Goal: Use online tool/utility: Utilize a website feature to perform a specific function

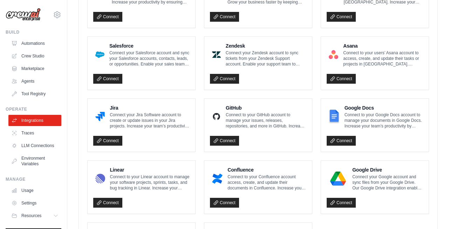
scroll to position [421, 0]
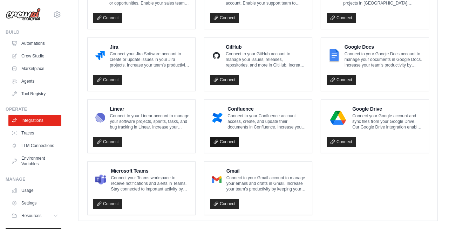
click at [226, 137] on link "Connect" at bounding box center [224, 142] width 29 height 10
click at [228, 141] on link "Connect" at bounding box center [224, 142] width 29 height 10
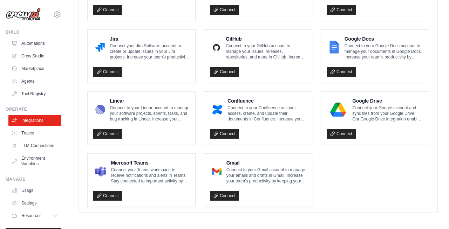
scroll to position [431, 0]
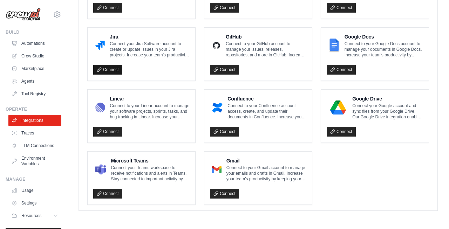
click at [110, 67] on link "Connect" at bounding box center [107, 70] width 29 height 10
click at [113, 67] on link "Connect" at bounding box center [107, 70] width 29 height 10
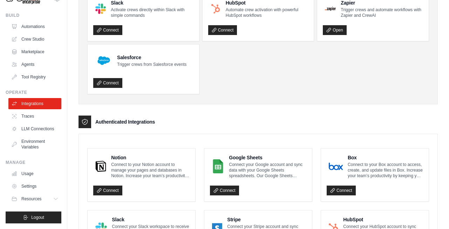
scroll to position [0, 0]
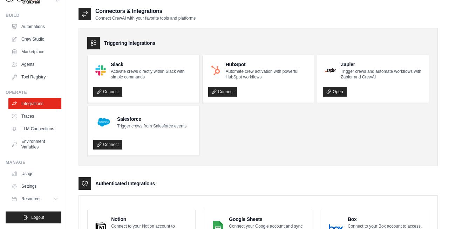
drag, startPoint x: 153, startPoint y: 44, endPoint x: 105, endPoint y: 44, distance: 47.3
click at [105, 44] on div "Triggering Integrations" at bounding box center [258, 43] width 342 height 13
click at [230, 46] on div "Triggering Integrations" at bounding box center [258, 43] width 342 height 13
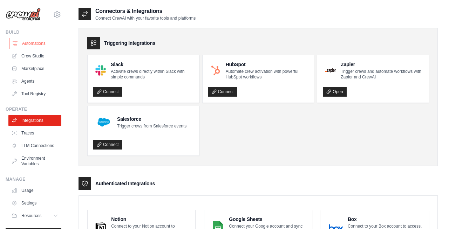
click at [40, 43] on link "Automations" at bounding box center [35, 43] width 53 height 11
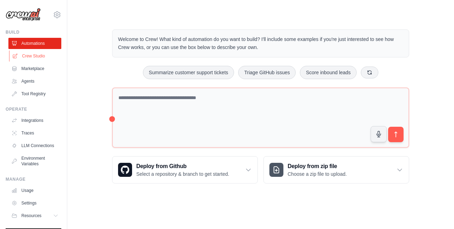
click at [43, 58] on link "Crew Studio" at bounding box center [35, 55] width 53 height 11
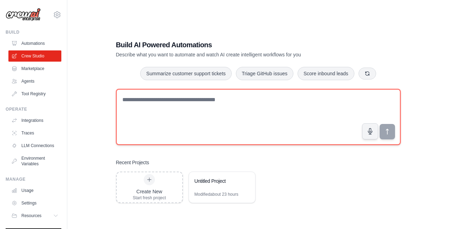
click at [190, 100] on textarea at bounding box center [258, 117] width 285 height 56
click at [165, 100] on textarea "**********" at bounding box center [258, 117] width 285 height 56
click at [249, 102] on textarea "**********" at bounding box center [258, 117] width 285 height 56
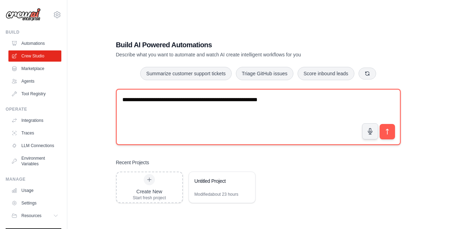
click at [254, 99] on textarea "**********" at bounding box center [258, 117] width 285 height 56
click at [279, 99] on textarea "**********" at bounding box center [258, 117] width 285 height 56
click at [288, 102] on textarea "**********" at bounding box center [258, 117] width 285 height 56
click at [362, 102] on textarea "**********" at bounding box center [258, 117] width 285 height 56
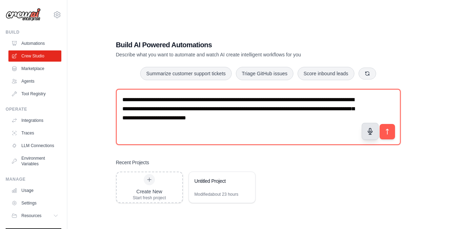
type textarea "**********"
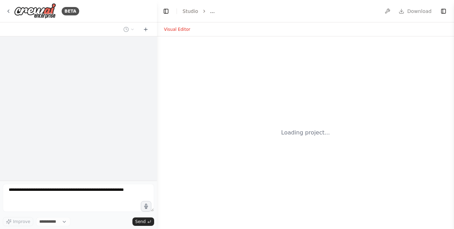
select select "****"
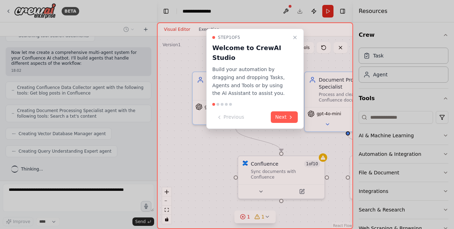
scroll to position [232, 0]
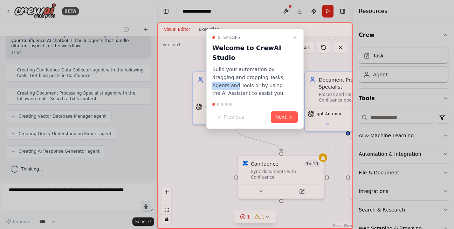
drag, startPoint x: 258, startPoint y: 77, endPoint x: 281, endPoint y: 79, distance: 23.2
click at [281, 79] on p "Build your automation by dragging and dropping Tasks, Agents and Tools or by us…" at bounding box center [250, 82] width 77 height 32
click at [239, 92] on p "Build your automation by dragging and dropping Tasks, Agents and Tools or by us…" at bounding box center [250, 82] width 77 height 32
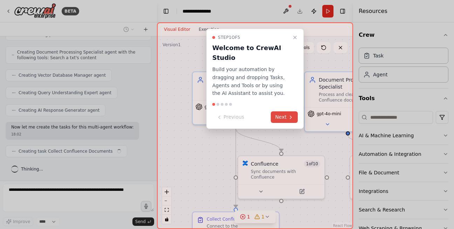
click at [288, 116] on button "Next" at bounding box center [284, 117] width 27 height 12
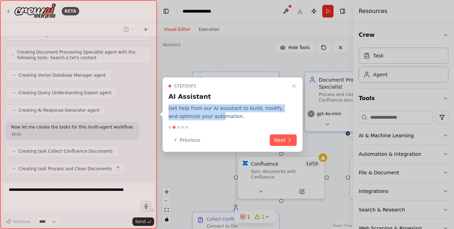
scroll to position [291, 0]
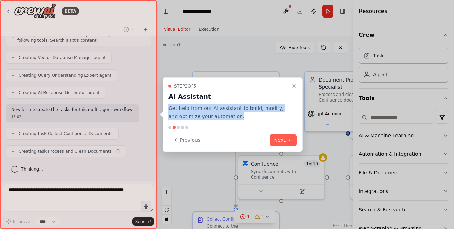
drag, startPoint x: 168, startPoint y: 107, endPoint x: 231, endPoint y: 115, distance: 63.6
click at [231, 115] on div "Step 2 of 5 AI Assistant Get help from our AI assistant to build, modify, and o…" at bounding box center [233, 114] width 140 height 75
click at [231, 115] on p "Get help from our AI assistant to build, modify, and optimize your automation." at bounding box center [229, 112] width 120 height 16
drag, startPoint x: 229, startPoint y: 116, endPoint x: 169, endPoint y: 110, distance: 59.6
click at [169, 110] on p "Get help from our AI assistant to build, modify, and optimize your automation." at bounding box center [229, 112] width 120 height 16
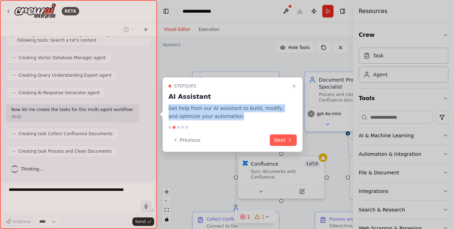
click at [254, 114] on p "Get help from our AI assistant to build, modify, and optimize your automation." at bounding box center [229, 112] width 120 height 16
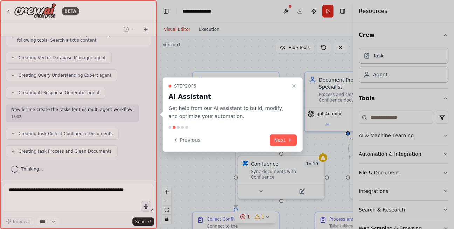
drag, startPoint x: 287, startPoint y: 143, endPoint x: 286, endPoint y: 140, distance: 4.0
click at [288, 144] on button "Next" at bounding box center [283, 140] width 27 height 12
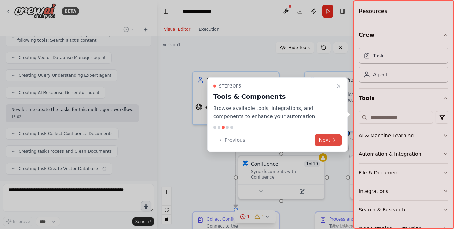
scroll to position [308, 0]
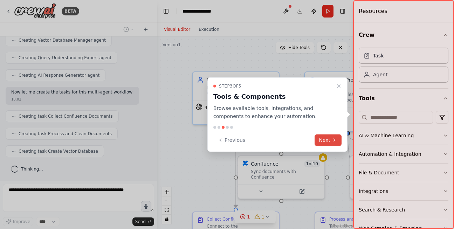
click at [328, 143] on button "Next" at bounding box center [328, 140] width 27 height 12
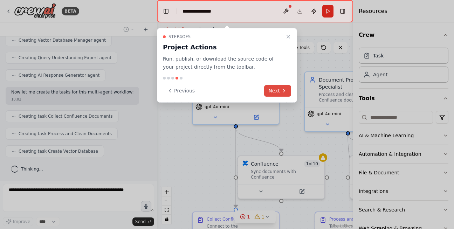
click at [284, 89] on icon at bounding box center [284, 90] width 1 height 3
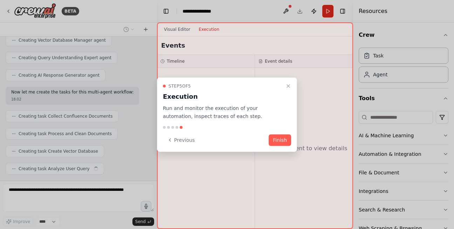
scroll to position [326, 0]
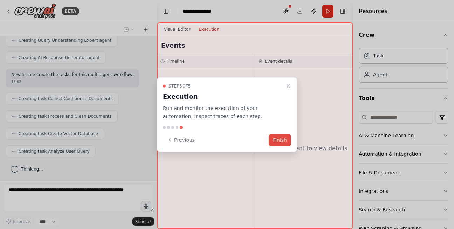
click at [279, 140] on button "Finish" at bounding box center [280, 140] width 22 height 12
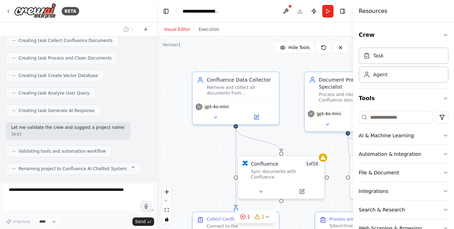
scroll to position [401, 0]
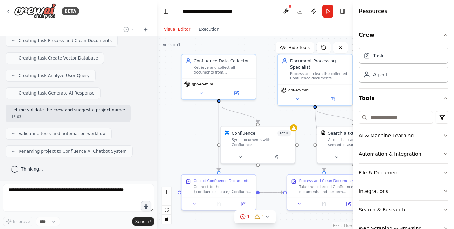
drag, startPoint x: 294, startPoint y: 135, endPoint x: 269, endPoint y: 108, distance: 37.2
click at [269, 108] on div ".deletable-edge-delete-btn { width: 20px; height: 20px; border: 0px solid #ffff…" at bounding box center [255, 132] width 196 height 193
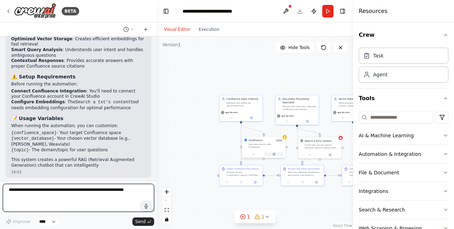
scroll to position [741, 0]
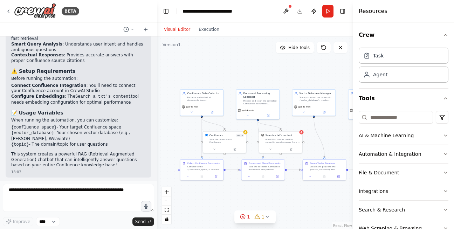
drag, startPoint x: 315, startPoint y: 81, endPoint x: 276, endPoint y: 76, distance: 39.7
click at [276, 76] on div ".deletable-edge-delete-btn { width: 20px; height: 20px; border: 0px solid #ffff…" at bounding box center [255, 132] width 196 height 193
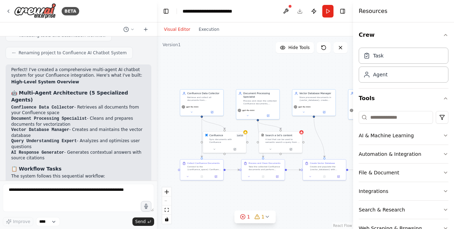
scroll to position [462, 0]
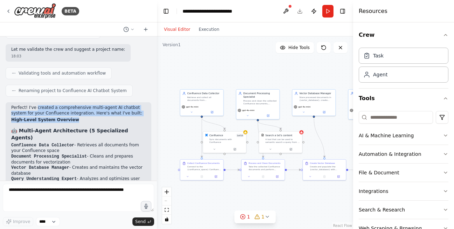
drag, startPoint x: 35, startPoint y: 109, endPoint x: 80, endPoint y: 120, distance: 46.5
click at [80, 120] on h2 "High-Level System Overview" at bounding box center [78, 120] width 135 height 6
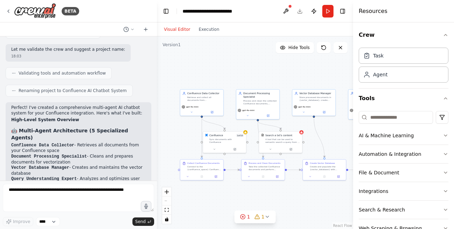
click at [302, 12] on header "**********" at bounding box center [255, 11] width 196 height 22
click at [286, 12] on button at bounding box center [285, 11] width 11 height 13
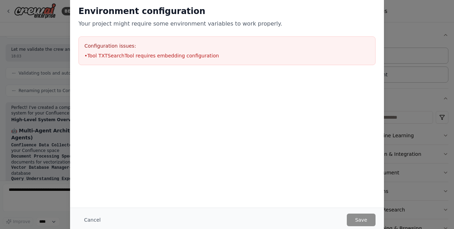
drag, startPoint x: 81, startPoint y: 10, endPoint x: 164, endPoint y: 25, distance: 84.1
click at [164, 25] on div "Environment configuration Your project might require some environment variables…" at bounding box center [227, 17] width 297 height 22
drag, startPoint x: 164, startPoint y: 25, endPoint x: 266, endPoint y: 31, distance: 102.5
click at [266, 31] on div "Environment configuration Your project might require some environment variables…" at bounding box center [227, 35] width 314 height 76
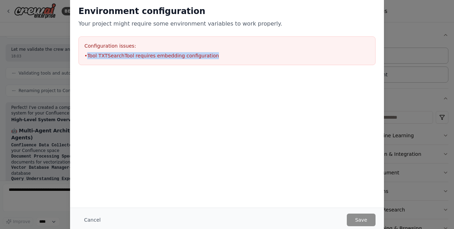
drag, startPoint x: 88, startPoint y: 54, endPoint x: 221, endPoint y: 61, distance: 133.0
click at [221, 61] on div "Configuration issues: • Tool TXTSearchTool requires embedding configuration" at bounding box center [227, 50] width 297 height 29
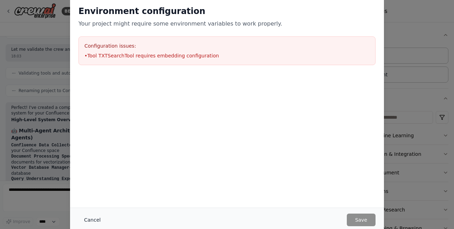
click at [84, 221] on button "Cancel" at bounding box center [93, 220] width 28 height 13
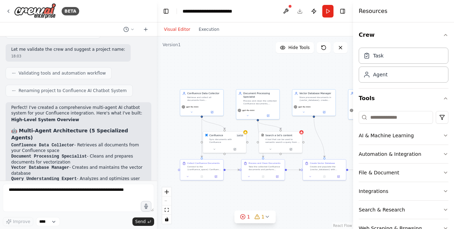
click at [298, 13] on header "**********" at bounding box center [255, 11] width 196 height 22
click at [291, 12] on button at bounding box center [285, 11] width 11 height 13
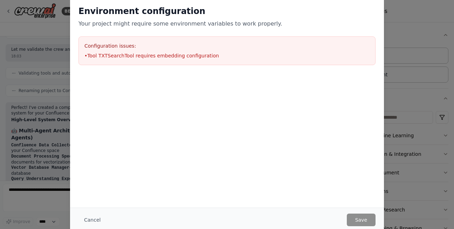
click at [203, 56] on li "• Tool TXTSearchTool requires embedding configuration" at bounding box center [226, 55] width 285 height 7
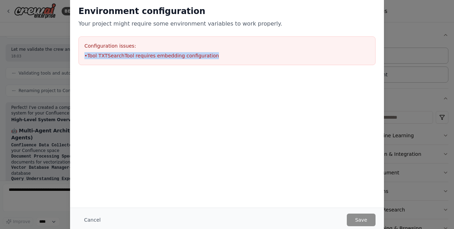
click at [203, 56] on li "• Tool TXTSearchTool requires embedding configuration" at bounding box center [226, 55] width 285 height 7
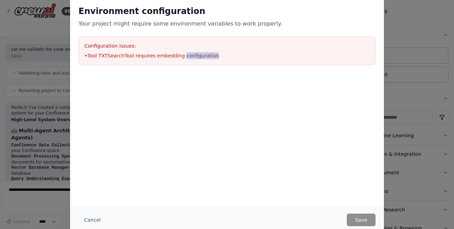
click at [203, 56] on li "• Tool TXTSearchTool requires embedding configuration" at bounding box center [226, 55] width 285 height 7
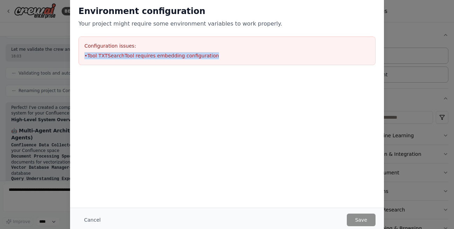
click at [203, 56] on li "• Tool TXTSearchTool requires embedding configuration" at bounding box center [226, 55] width 285 height 7
click at [193, 56] on li "• Tool TXTSearchTool requires embedding configuration" at bounding box center [226, 55] width 285 height 7
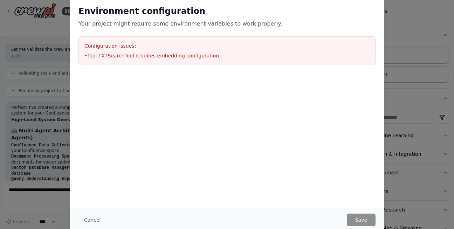
click at [193, 56] on li "• Tool TXTSearchTool requires embedding configuration" at bounding box center [226, 55] width 285 height 7
click at [423, 72] on div "Environment configuration Your project might require some environment variables…" at bounding box center [227, 114] width 454 height 229
click at [92, 217] on button "Cancel" at bounding box center [93, 220] width 28 height 13
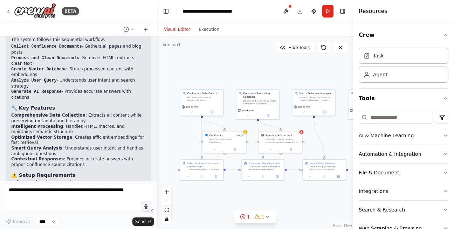
scroll to position [741, 0]
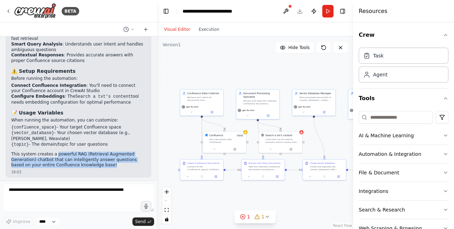
drag, startPoint x: 53, startPoint y: 154, endPoint x: 111, endPoint y: 162, distance: 58.7
click at [111, 162] on p "This system creates a powerful RAG (Retrieval Augmented Generation) chatbot tha…" at bounding box center [78, 160] width 135 height 16
drag, startPoint x: 60, startPoint y: 157, endPoint x: 99, endPoint y: 164, distance: 39.9
click at [99, 164] on p "This system creates a powerful RAG (Retrieval Augmented Generation) chatbot tha…" at bounding box center [78, 160] width 135 height 16
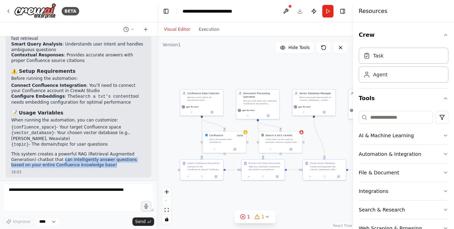
click at [99, 164] on p "This system creates a powerful RAG (Retrieval Augmented Generation) chatbot tha…" at bounding box center [78, 160] width 135 height 16
drag, startPoint x: 24, startPoint y: 163, endPoint x: 103, endPoint y: 162, distance: 78.5
click at [103, 162] on p "This system creates a powerful RAG (Retrieval Augmented Generation) chatbot tha…" at bounding box center [78, 160] width 135 height 16
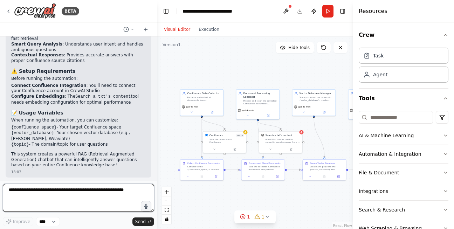
click at [75, 195] on textarea at bounding box center [78, 198] width 151 height 28
type textarea "**********"
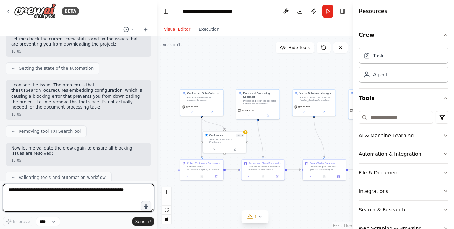
scroll to position [925, 0]
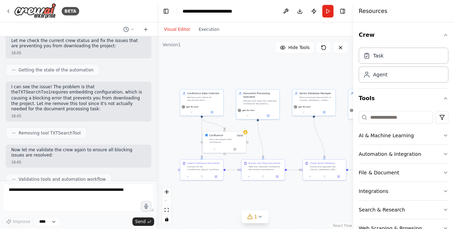
drag, startPoint x: 20, startPoint y: 99, endPoint x: 94, endPoint y: 107, distance: 74.1
click at [94, 107] on p "I can see the issue! The problem is that the TXTSearchTool requires embedding c…" at bounding box center [78, 98] width 135 height 28
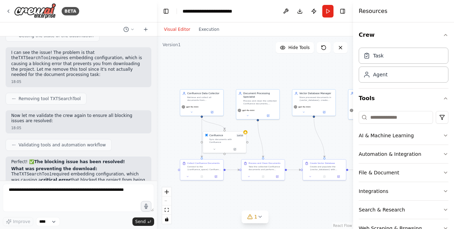
scroll to position [962, 0]
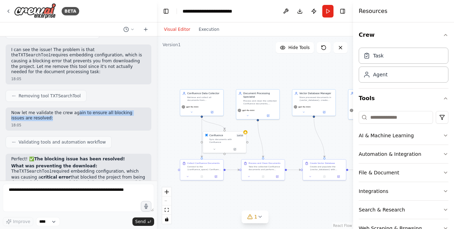
drag, startPoint x: 73, startPoint y: 110, endPoint x: 99, endPoint y: 119, distance: 27.4
click at [99, 119] on p "Now let me validate the crew again to ensure all blocking issues are resolved:" at bounding box center [78, 115] width 135 height 11
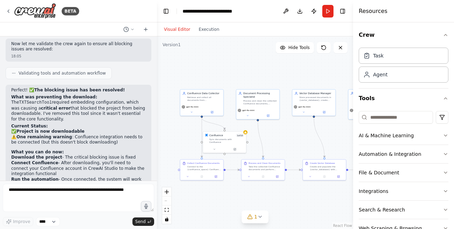
scroll to position [1081, 0]
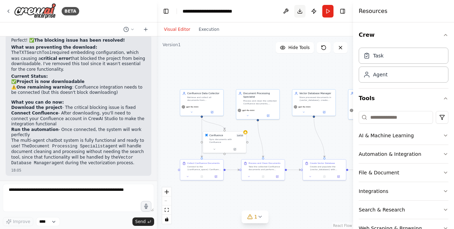
click at [301, 8] on button "Download" at bounding box center [300, 11] width 11 height 13
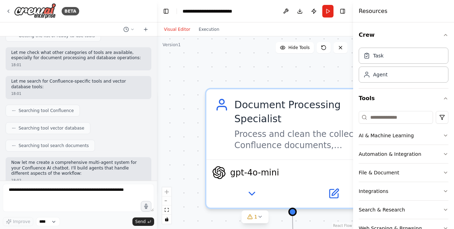
scroll to position [0, 0]
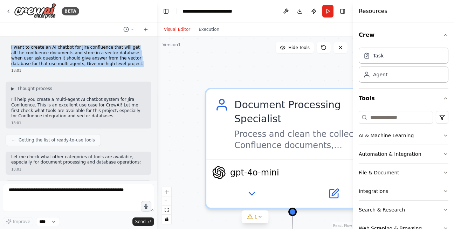
drag, startPoint x: 113, startPoint y: 66, endPoint x: 7, endPoint y: 47, distance: 106.8
click at [7, 47] on div "I want to create an AI chatbot for jira confluence that will get all the conflu…" at bounding box center [79, 59] width 146 height 34
copy p "I want to create an AI chatbot for jira confluence that will get all the conflu…"
